Goal: Task Accomplishment & Management: Manage account settings

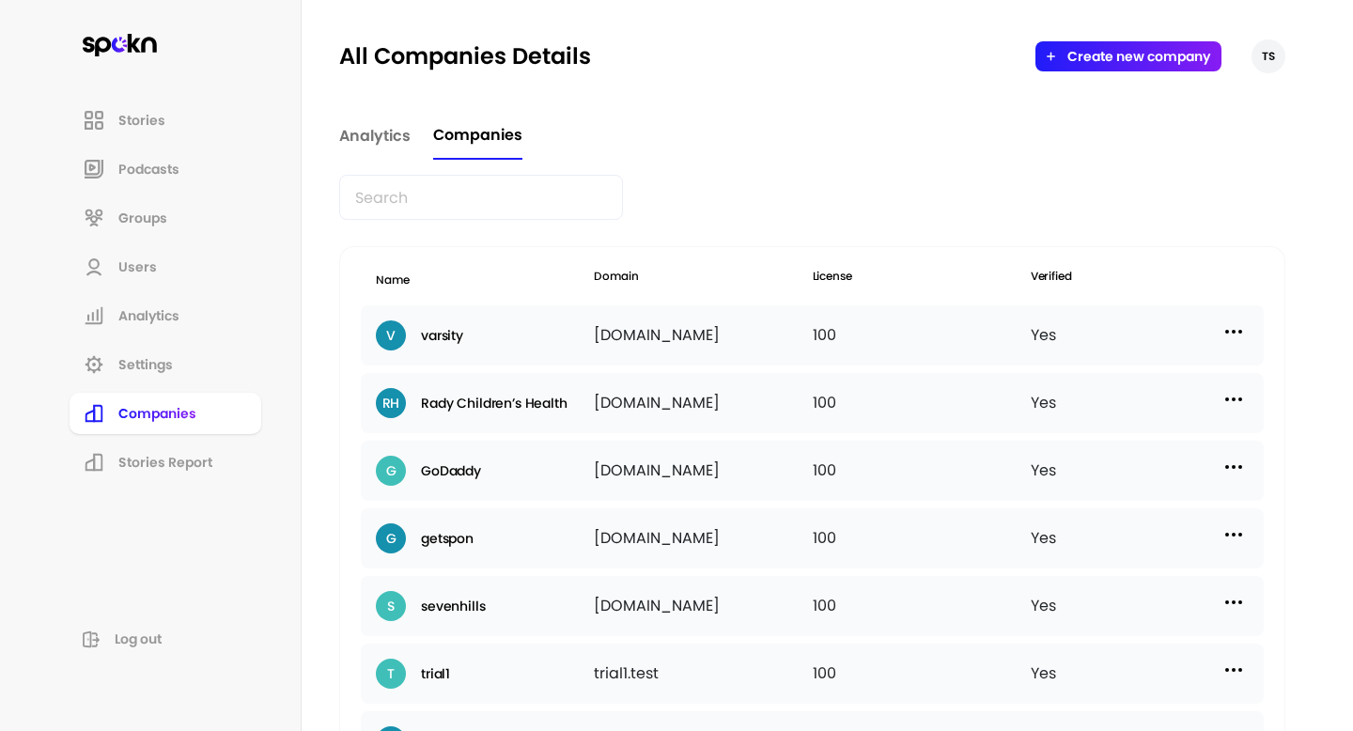
click at [473, 200] on input "text" at bounding box center [481, 197] width 284 height 45
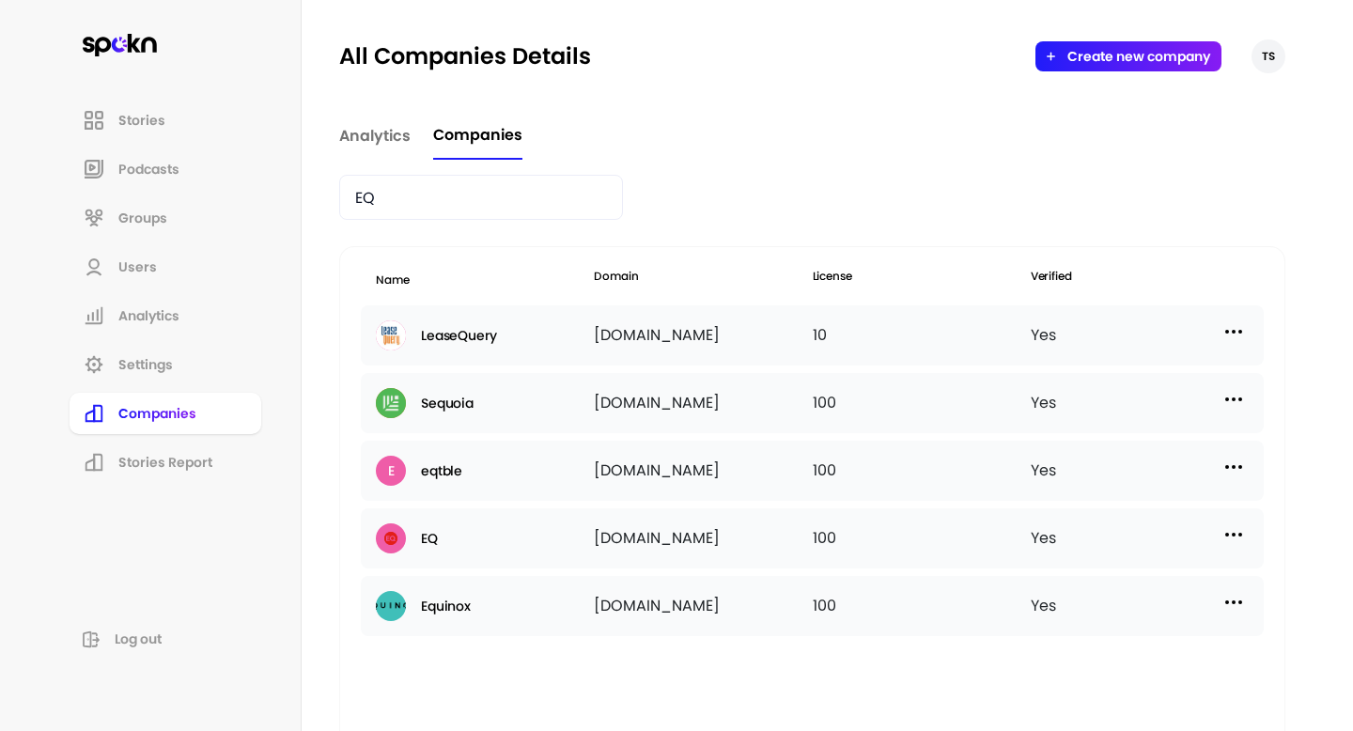
type input "EQ"
click at [1230, 538] on img at bounding box center [1233, 534] width 23 height 23
click at [1101, 618] on p "Manage Users" at bounding box center [1065, 618] width 93 height 21
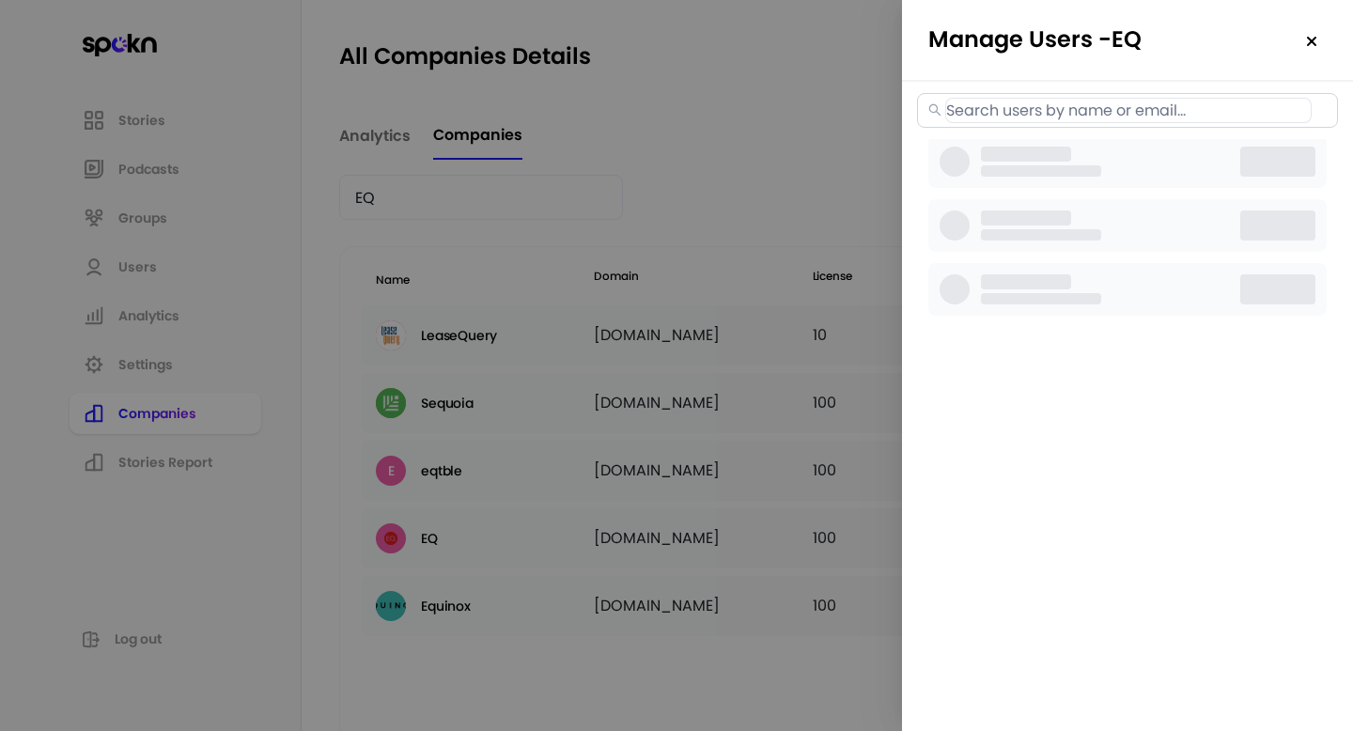
select select "2"
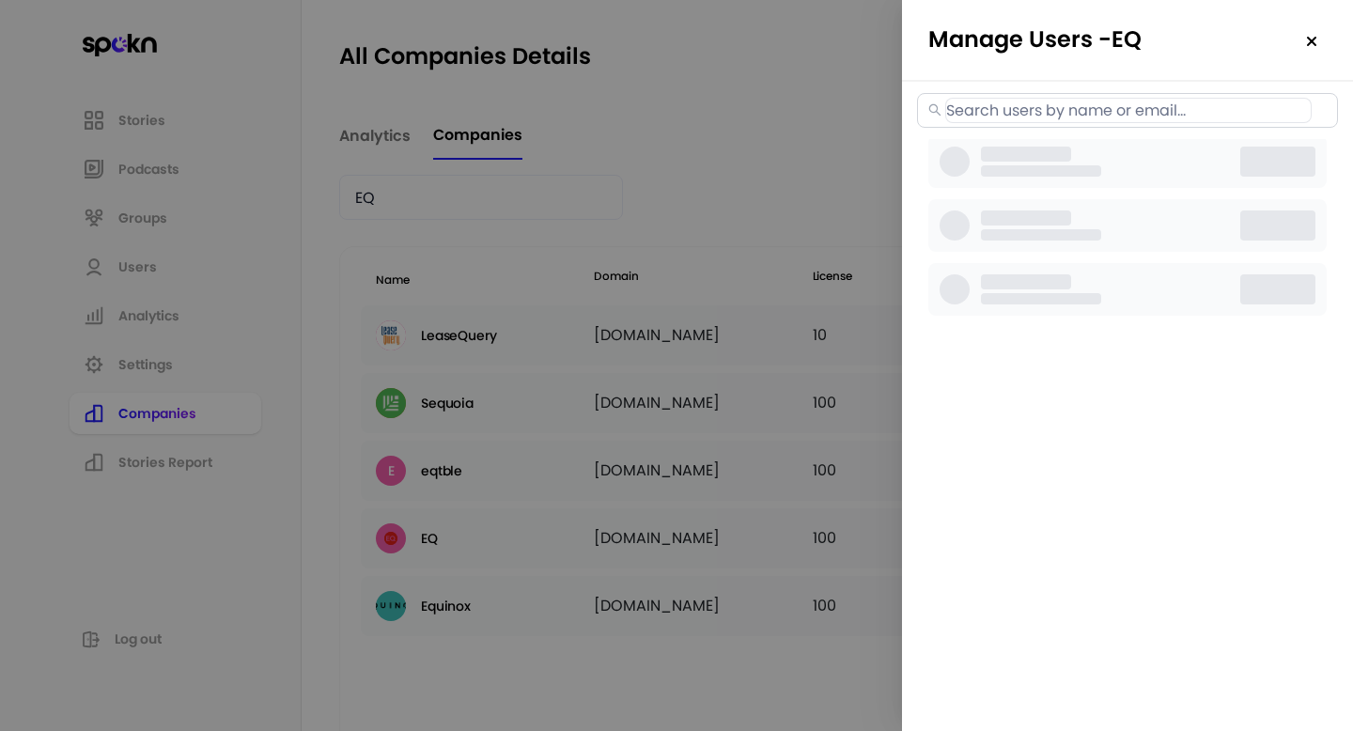
select select "2"
select select "3"
select select "2"
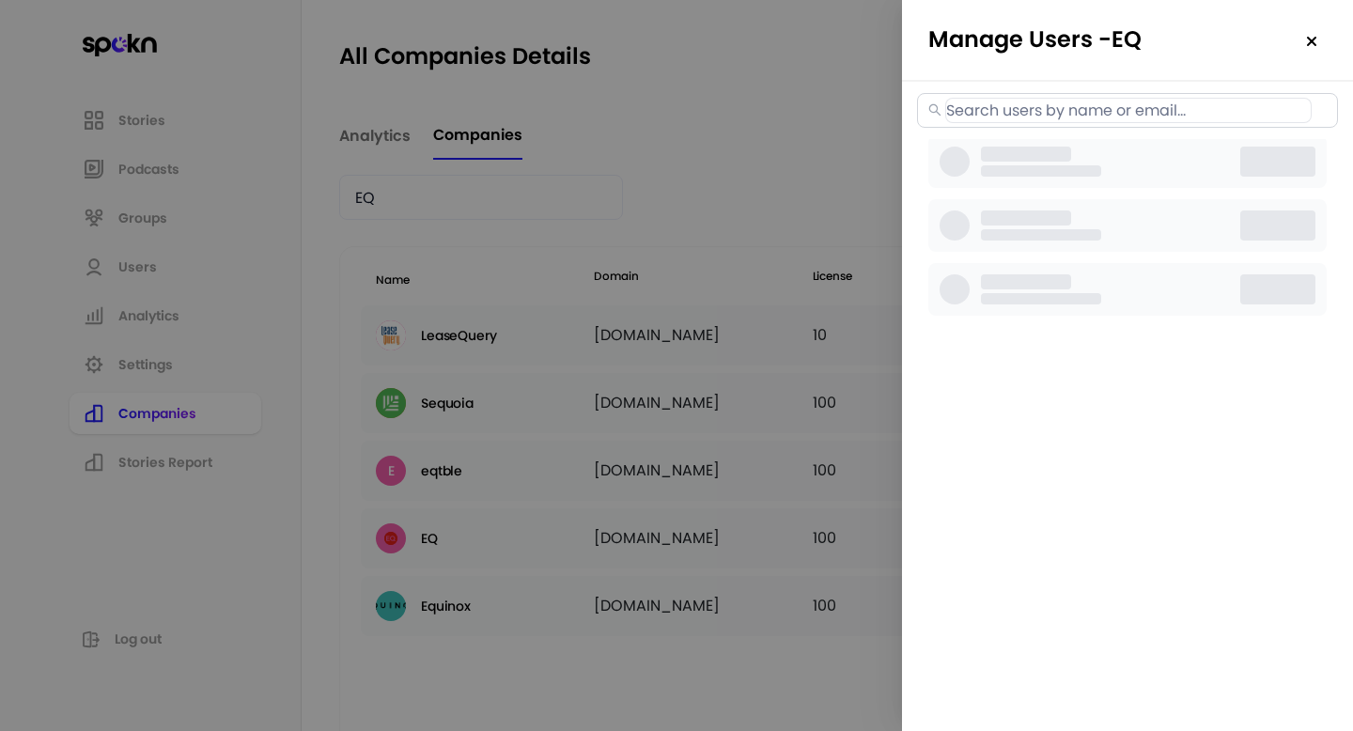
select select "2"
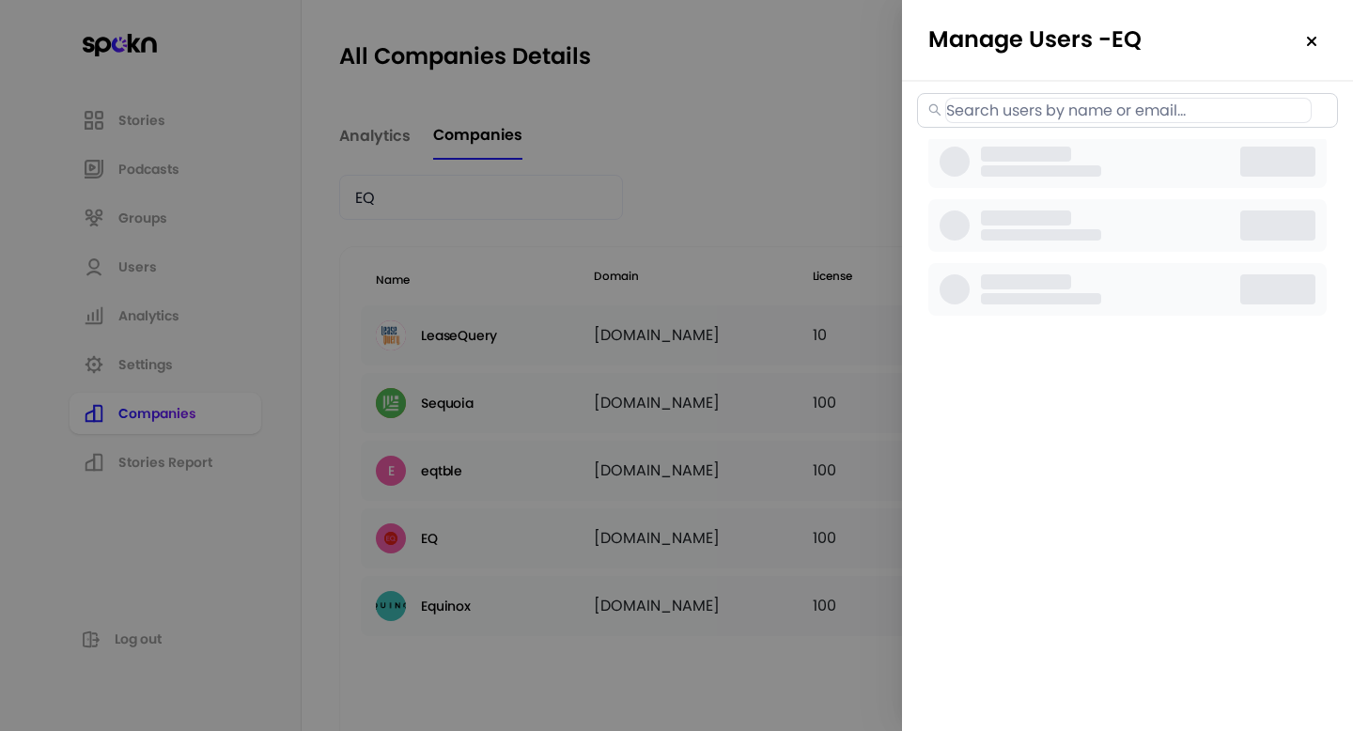
select select "2"
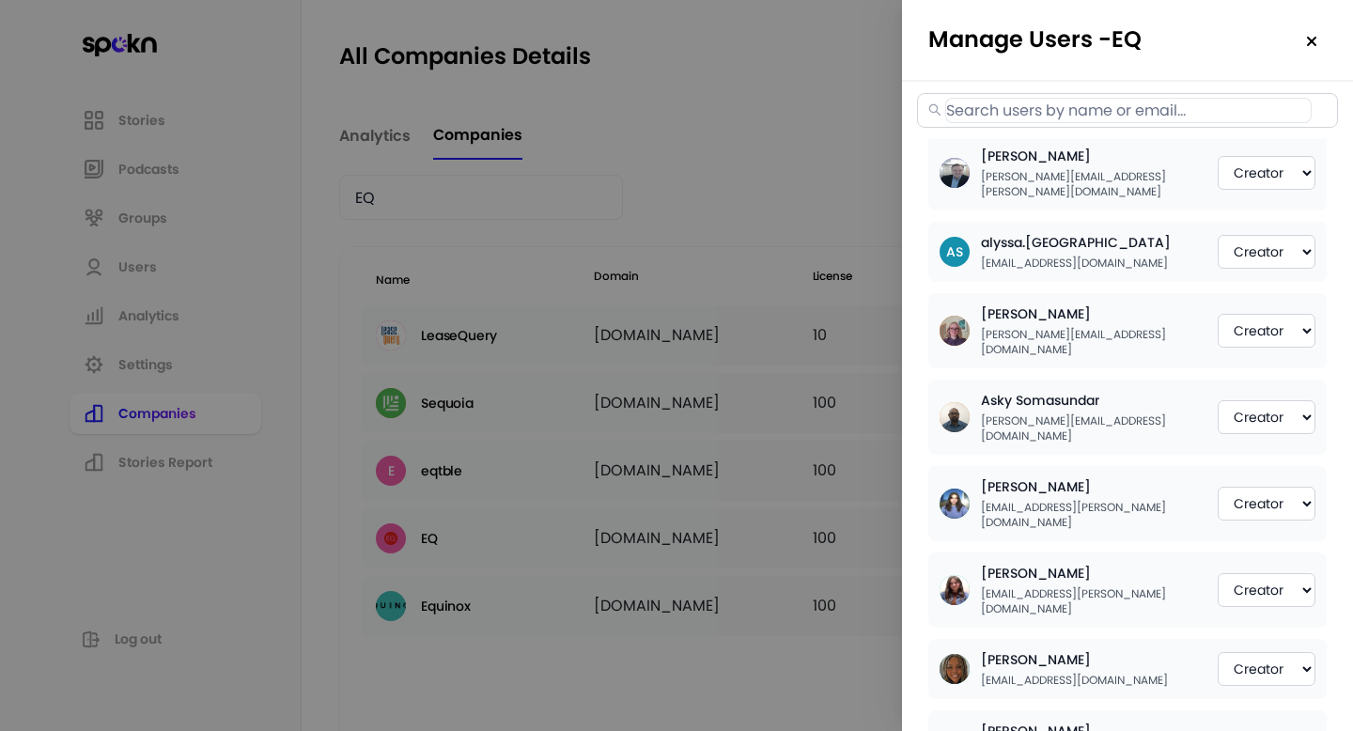
click at [1157, 113] on input "text" at bounding box center [1128, 110] width 366 height 25
paste input "[PERSON_NAME][EMAIL_ADDRESS][PERSON_NAME][DOMAIN_NAME]"
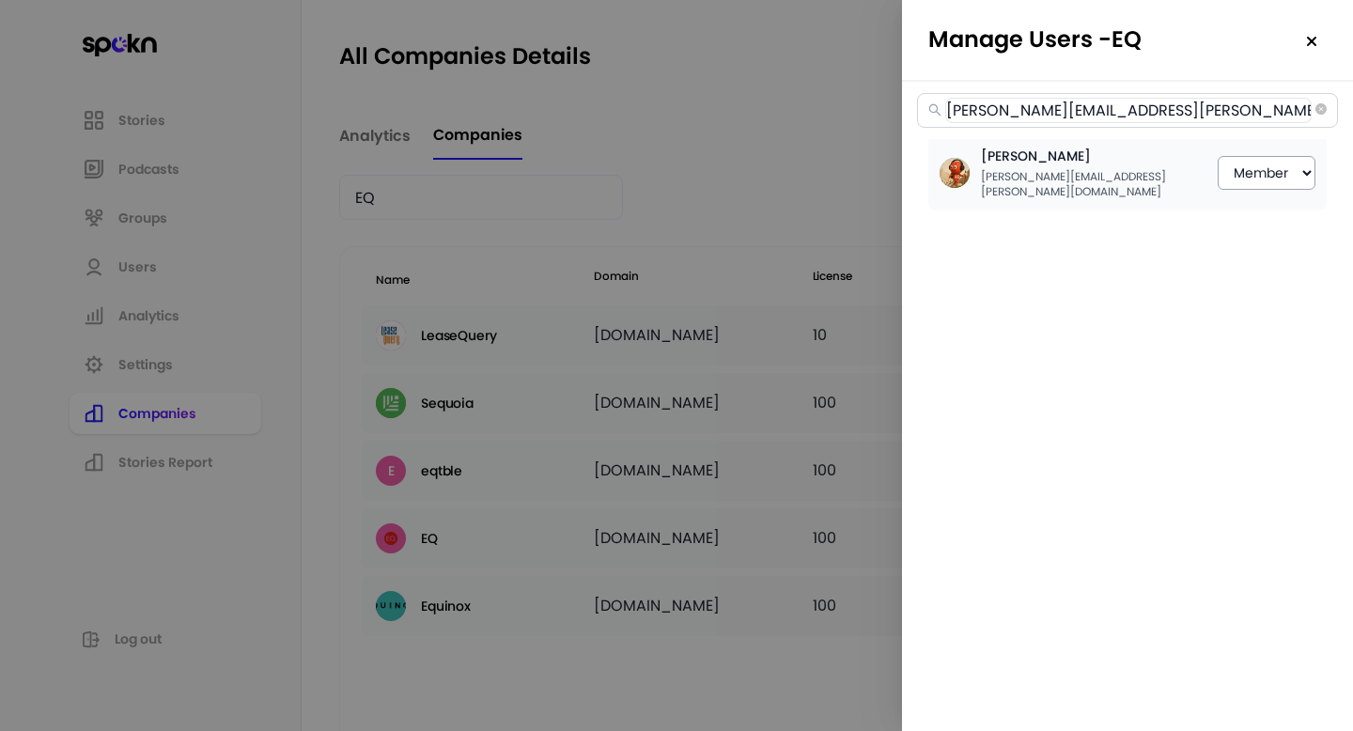
type input "[PERSON_NAME][EMAIL_ADDRESS][PERSON_NAME][DOMAIN_NAME]"
click at [1240, 158] on select "Member Creator Admin" at bounding box center [1267, 173] width 98 height 34
select select "1"
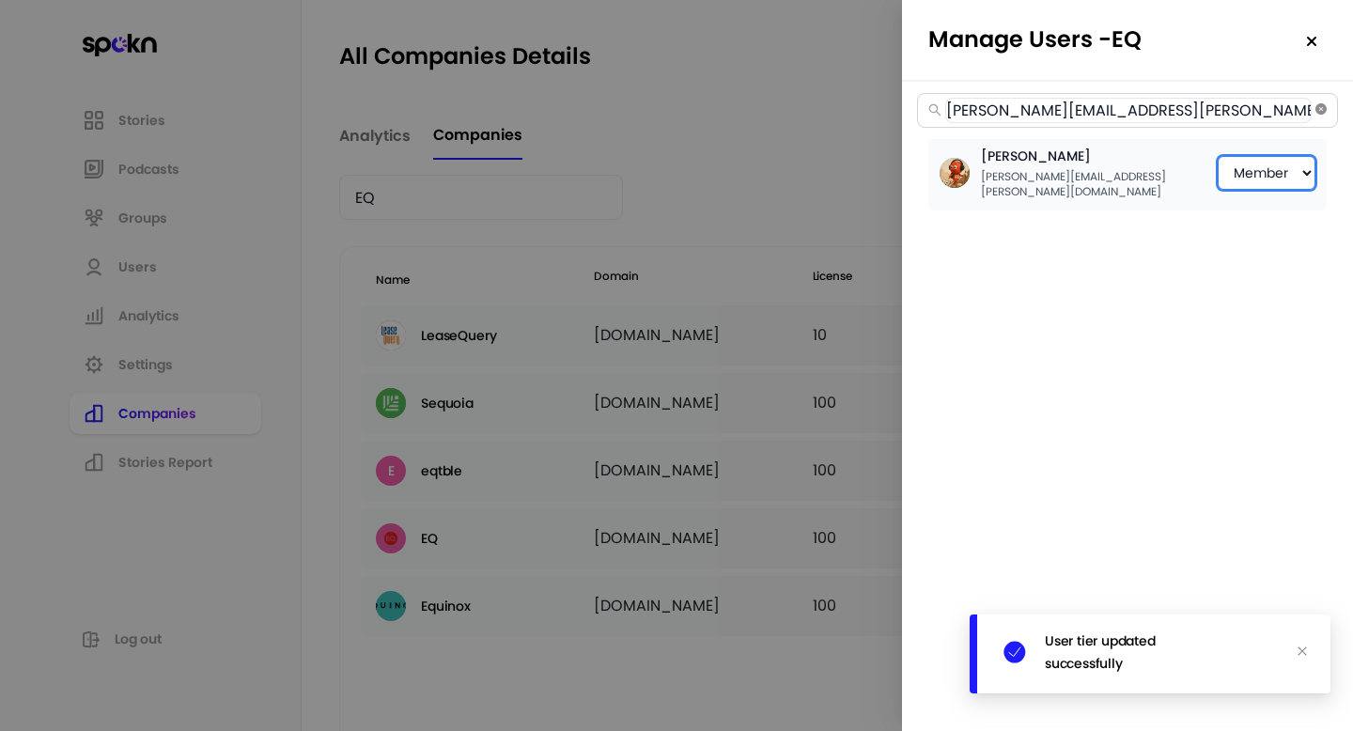
click at [1321, 112] on icon "close-circle" at bounding box center [1320, 108] width 11 height 11
select select "2"
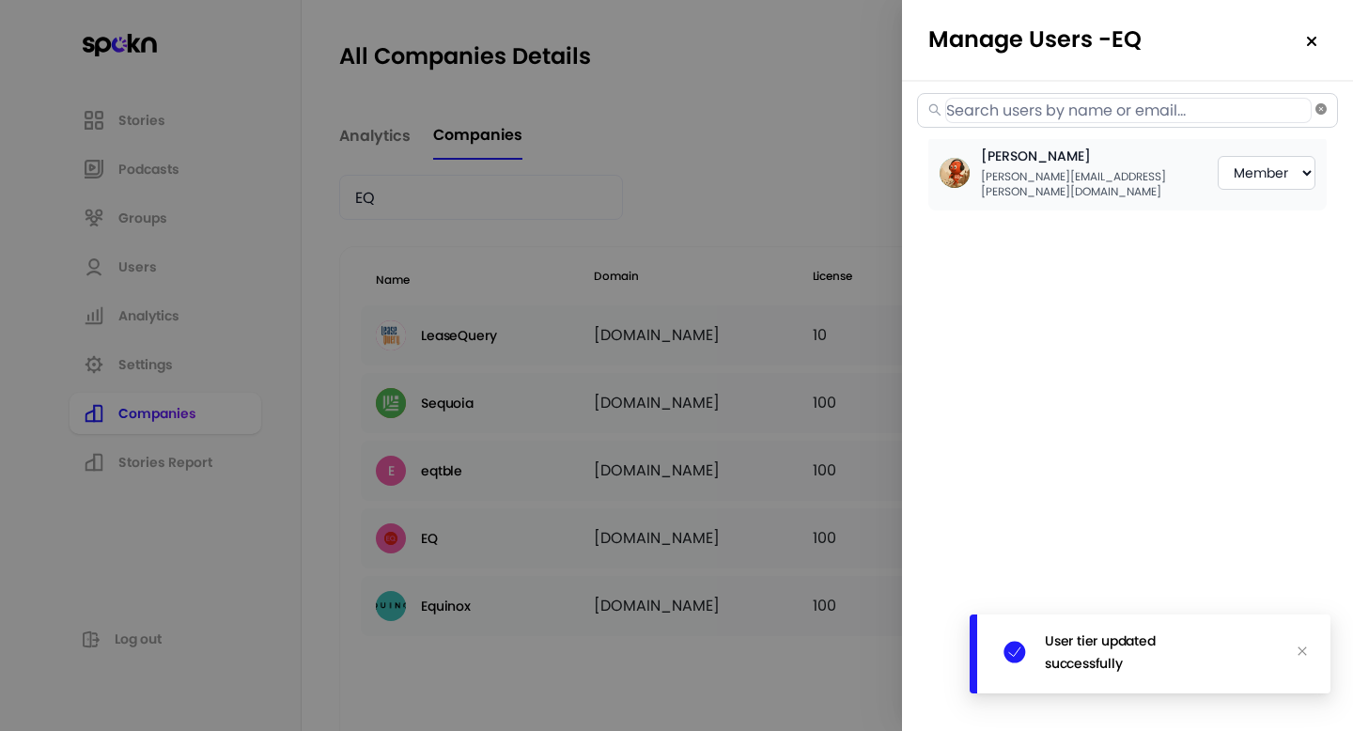
select select "2"
select select "3"
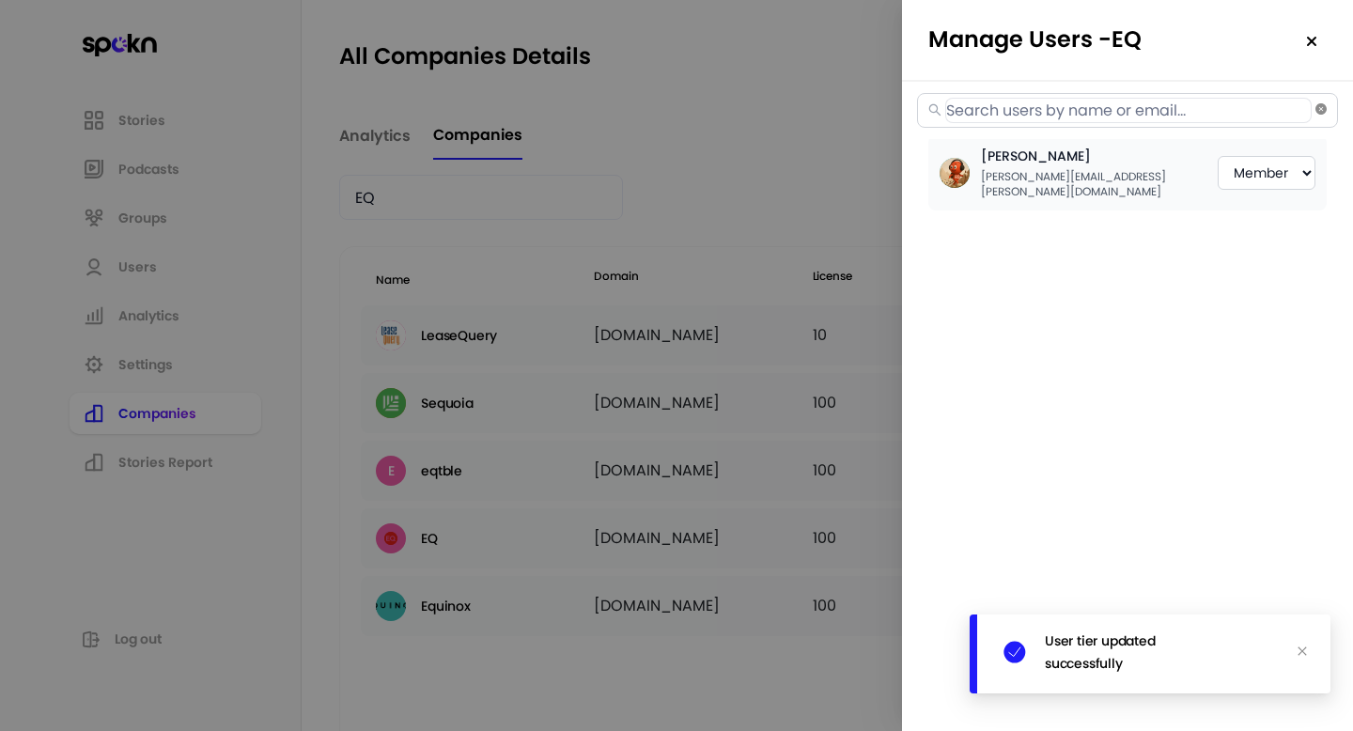
select select "2"
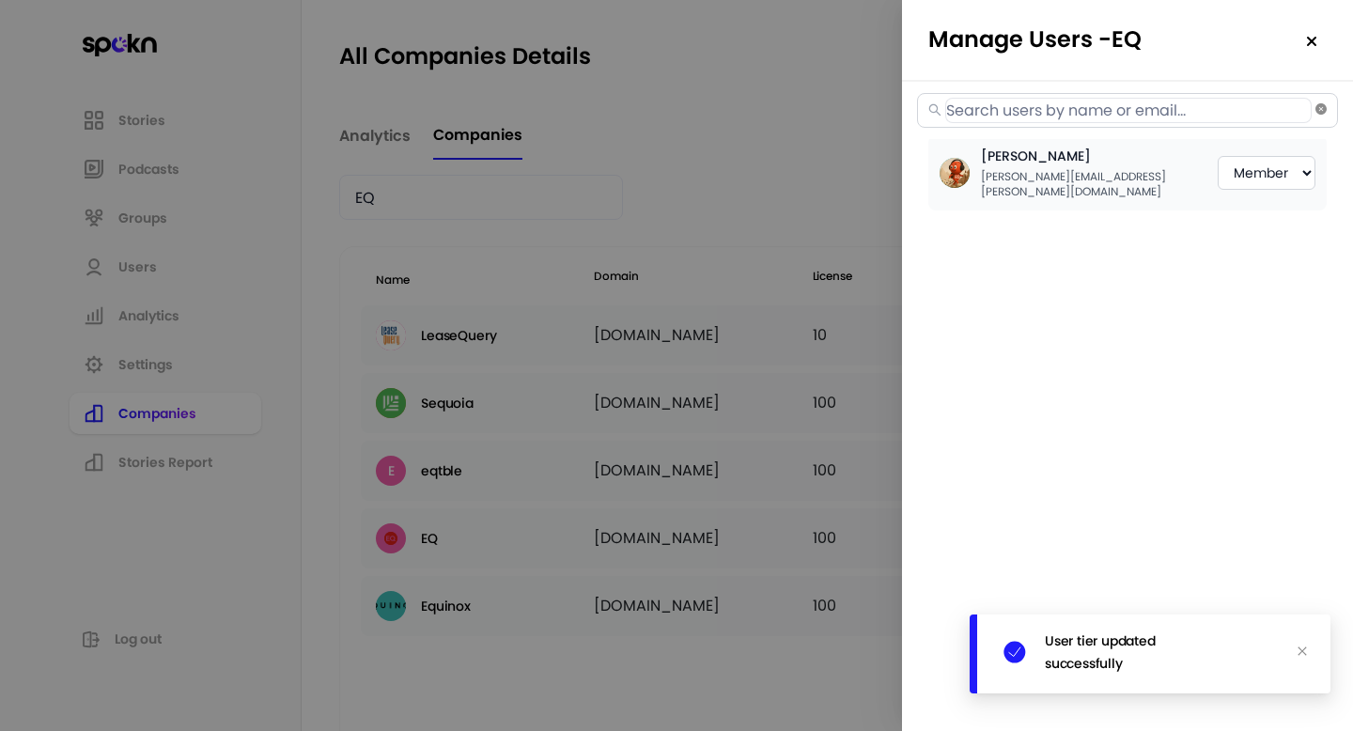
select select "2"
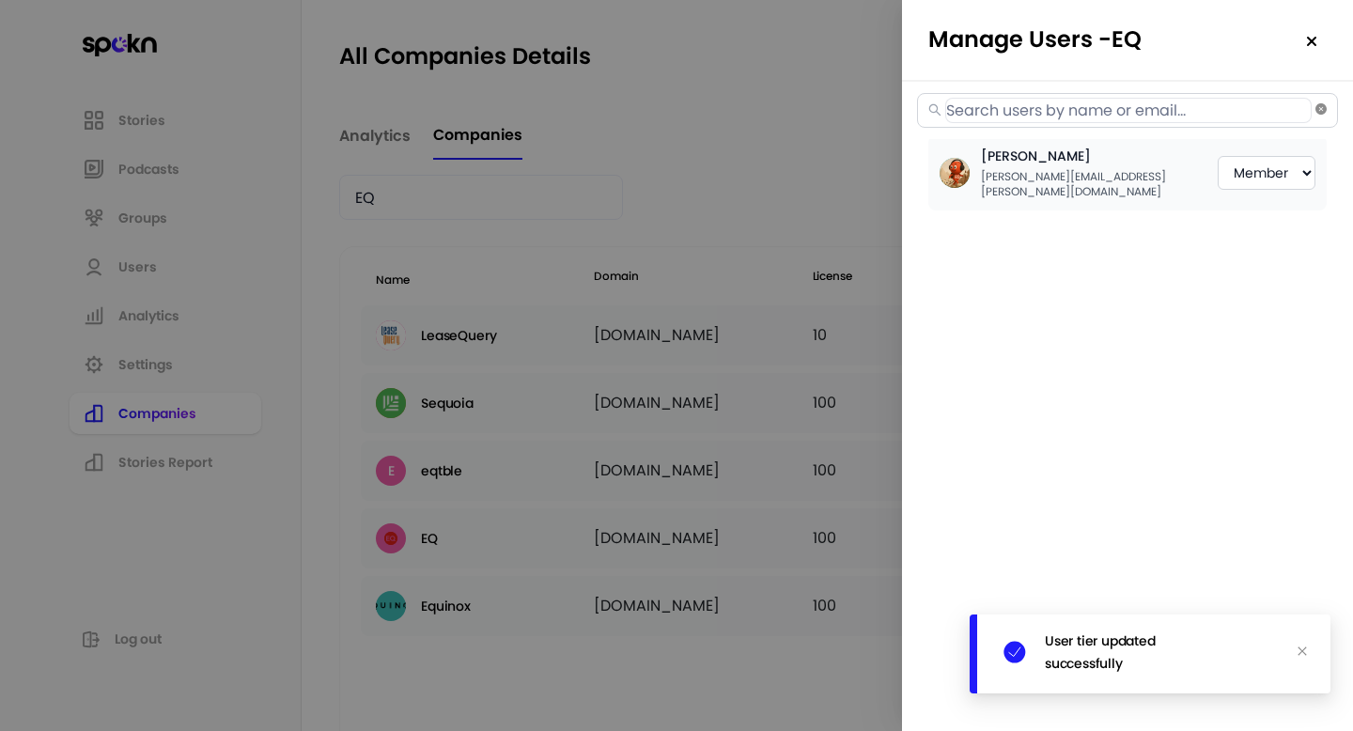
select select "2"
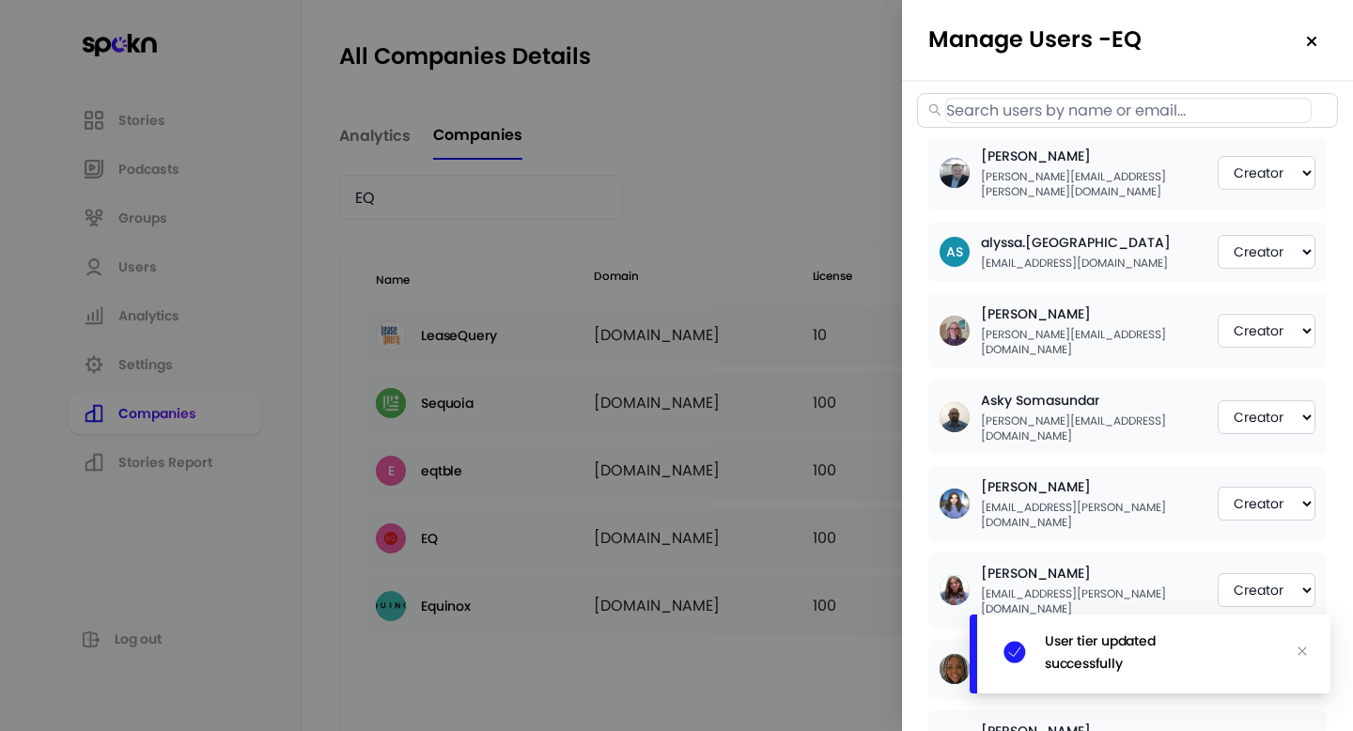
paste input "[PERSON_NAME][EMAIL_ADDRESS][PERSON_NAME][DOMAIN_NAME]"
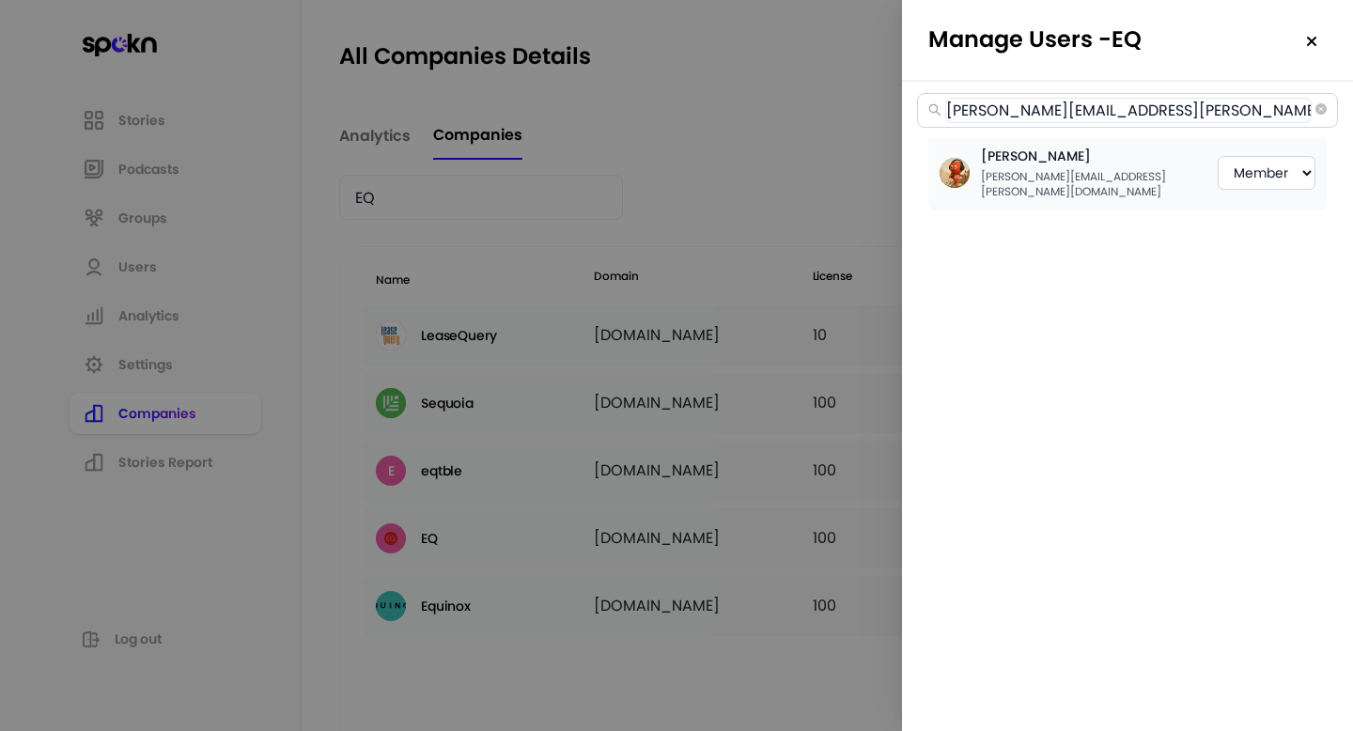
type input "[PERSON_NAME][EMAIL_ADDRESS][PERSON_NAME][DOMAIN_NAME]"
